Goal: Task Accomplishment & Management: Complete application form

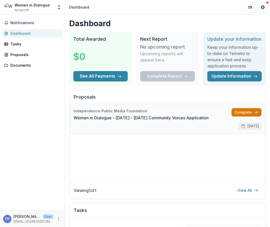
click at [243, 117] on link "Complete" at bounding box center [246, 112] width 30 height 8
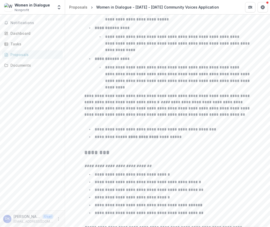
scroll to position [835, 0]
drag, startPoint x: 266, startPoint y: 188, endPoint x: 273, endPoint y: 185, distance: 7.2
click at [270, 185] on html "**********" at bounding box center [135, 113] width 270 height 227
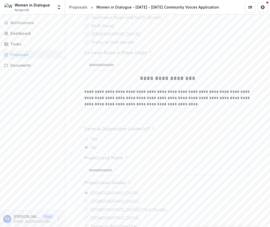
scroll to position [1579, 0]
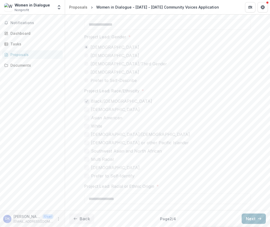
click at [246, 221] on button "Next" at bounding box center [254, 219] width 24 height 10
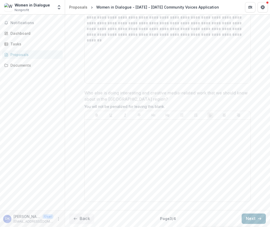
click at [246, 220] on button "Next" at bounding box center [254, 219] width 24 height 10
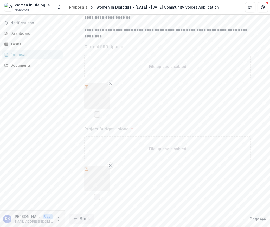
scroll to position [205, 0]
click at [259, 220] on p "Page 4 / 4" at bounding box center [258, 219] width 16 height 5
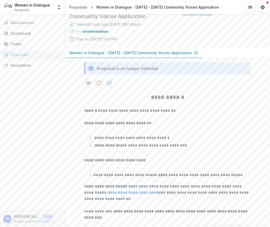
scroll to position [0, 0]
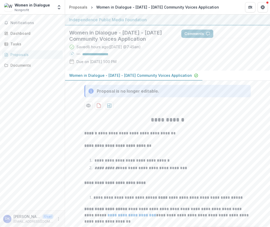
click at [100, 72] on button "Women in Dialogue - [DATE] - [DATE] Community Voices Application" at bounding box center [133, 76] width 137 height 10
click at [16, 52] on div "Proposals" at bounding box center [34, 54] width 48 height 5
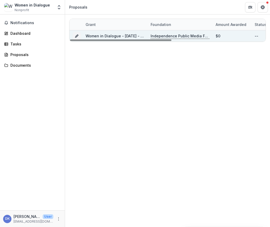
click at [187, 38] on p "Independence Public Media Foundation" at bounding box center [180, 36] width 59 height 6
click at [102, 36] on link "Women in Dialogue - [DATE] - [DATE] Community Voices Application" at bounding box center [147, 36] width 123 height 4
